Goal: Information Seeking & Learning: Check status

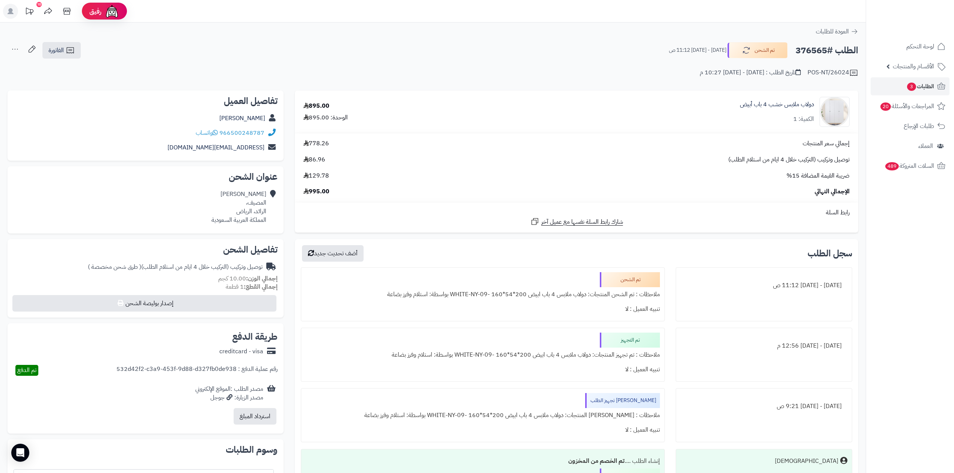
scroll to position [161, 0]
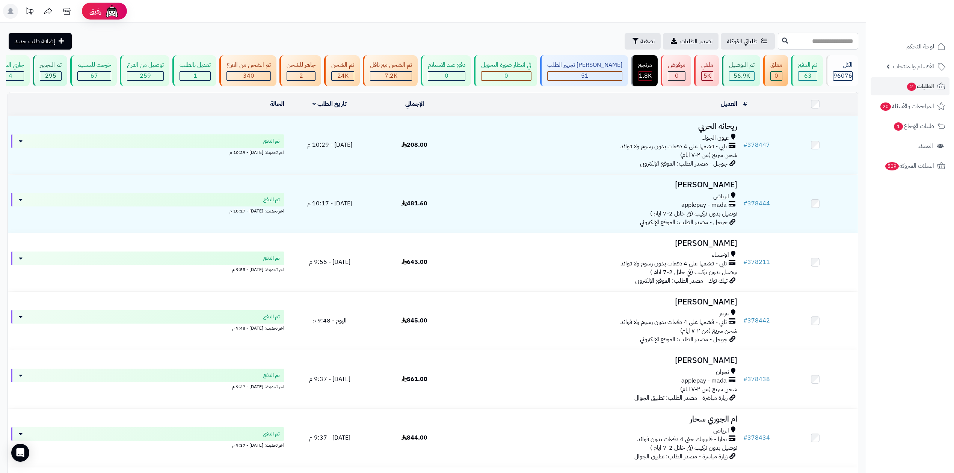
click at [793, 41] on input "text" at bounding box center [818, 41] width 80 height 17
type input "******"
click at [782, 41] on icon at bounding box center [785, 40] width 6 height 6
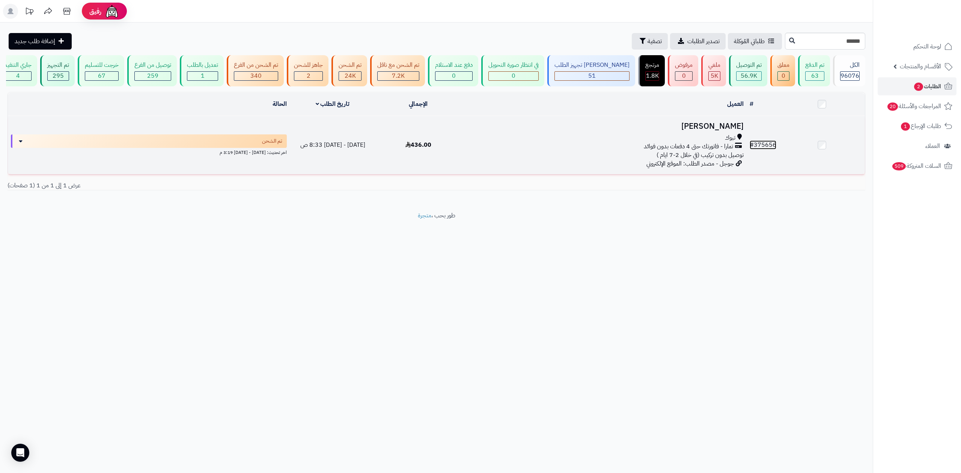
click at [760, 146] on link "# 375656" at bounding box center [763, 144] width 27 height 9
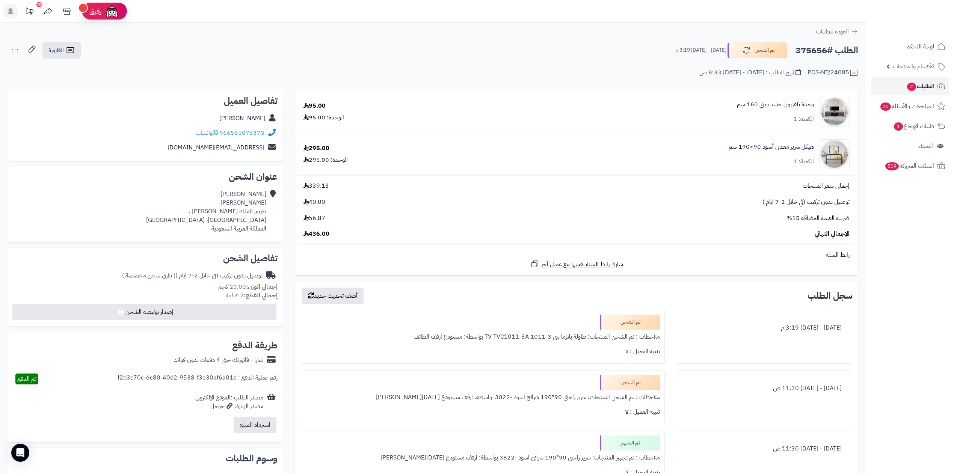
click at [941, 87] on icon at bounding box center [940, 86] width 9 height 9
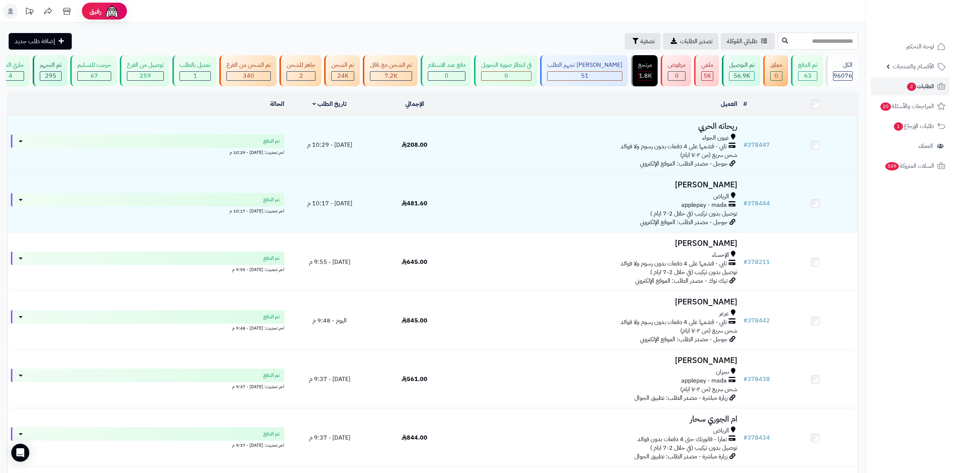
drag, startPoint x: 0, startPoint y: 0, endPoint x: 810, endPoint y: 47, distance: 811.6
click at [810, 47] on input "text" at bounding box center [818, 41] width 80 height 17
type input "******"
click at [782, 40] on icon at bounding box center [785, 40] width 6 height 6
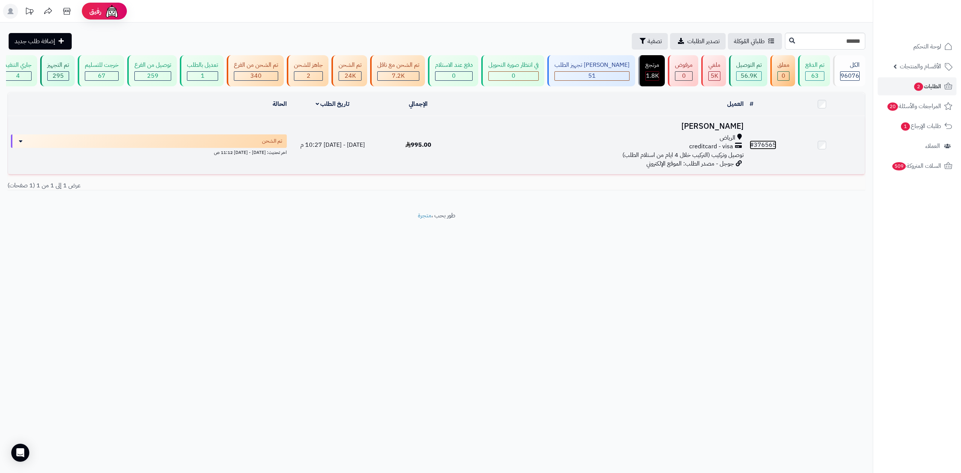
click at [760, 140] on link "# 376565" at bounding box center [763, 144] width 27 height 9
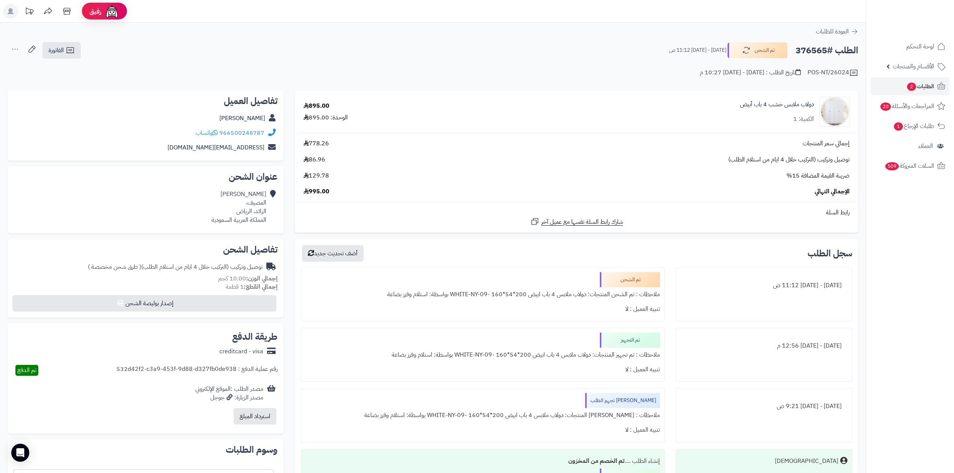
click at [810, 47] on h2 "الطلب #376565" at bounding box center [826, 50] width 63 height 15
copy h2 "376565"
